Goal: Find specific page/section: Find specific page/section

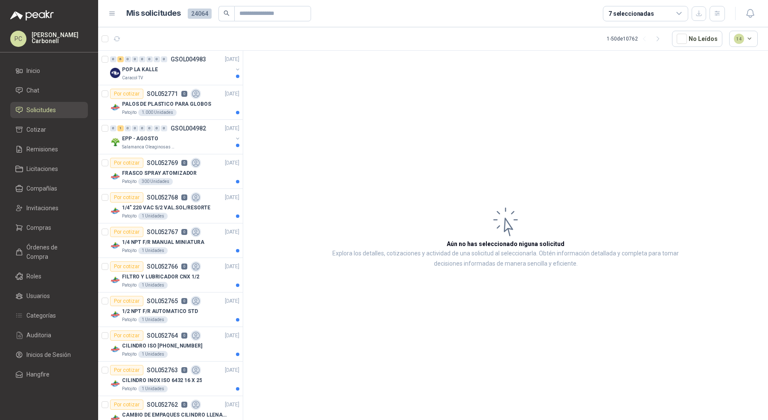
scroll to position [827, 0]
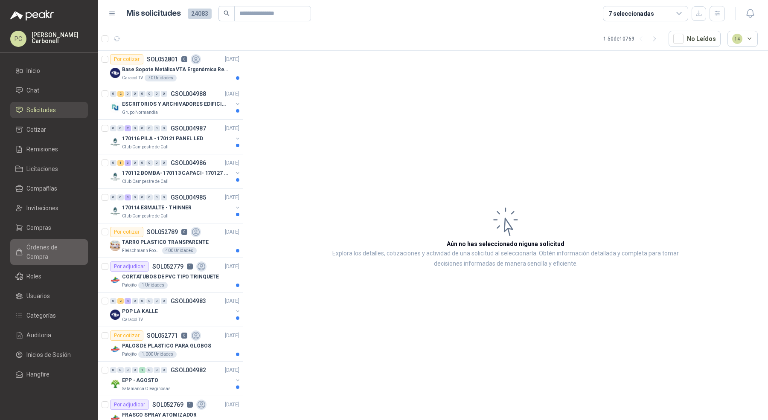
click at [46, 251] on span "Órdenes de Compra" at bounding box center [52, 252] width 53 height 19
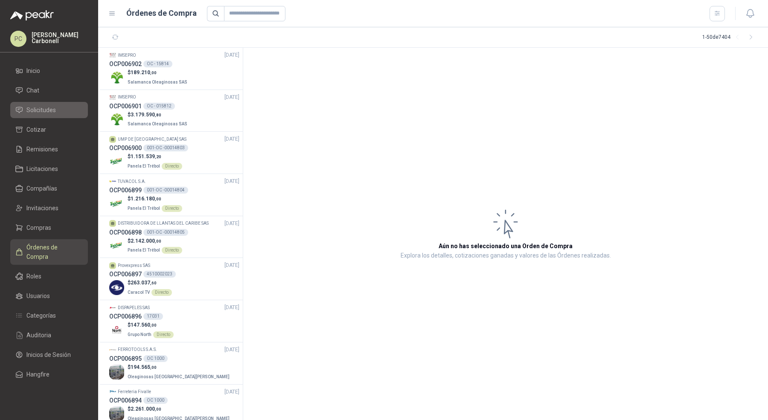
click at [55, 102] on link "Solicitudes" at bounding box center [49, 110] width 78 height 16
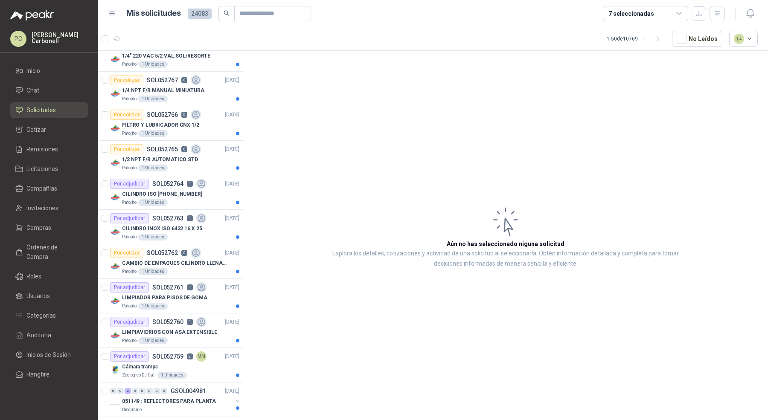
scroll to position [745, 0]
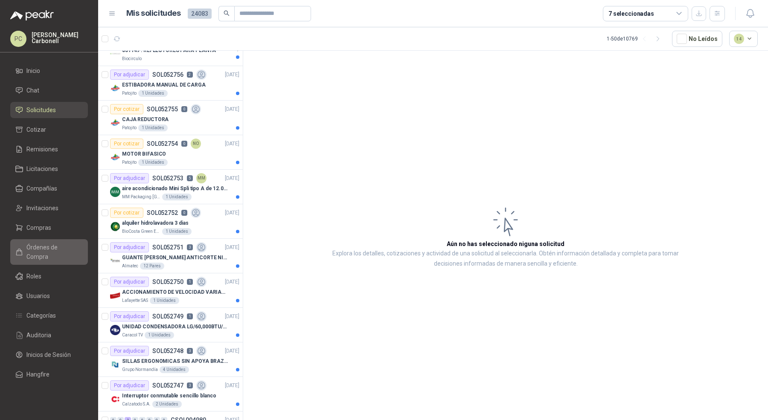
click at [56, 244] on span "Órdenes de Compra" at bounding box center [52, 252] width 53 height 19
